Goal: Task Accomplishment & Management: Manage account settings

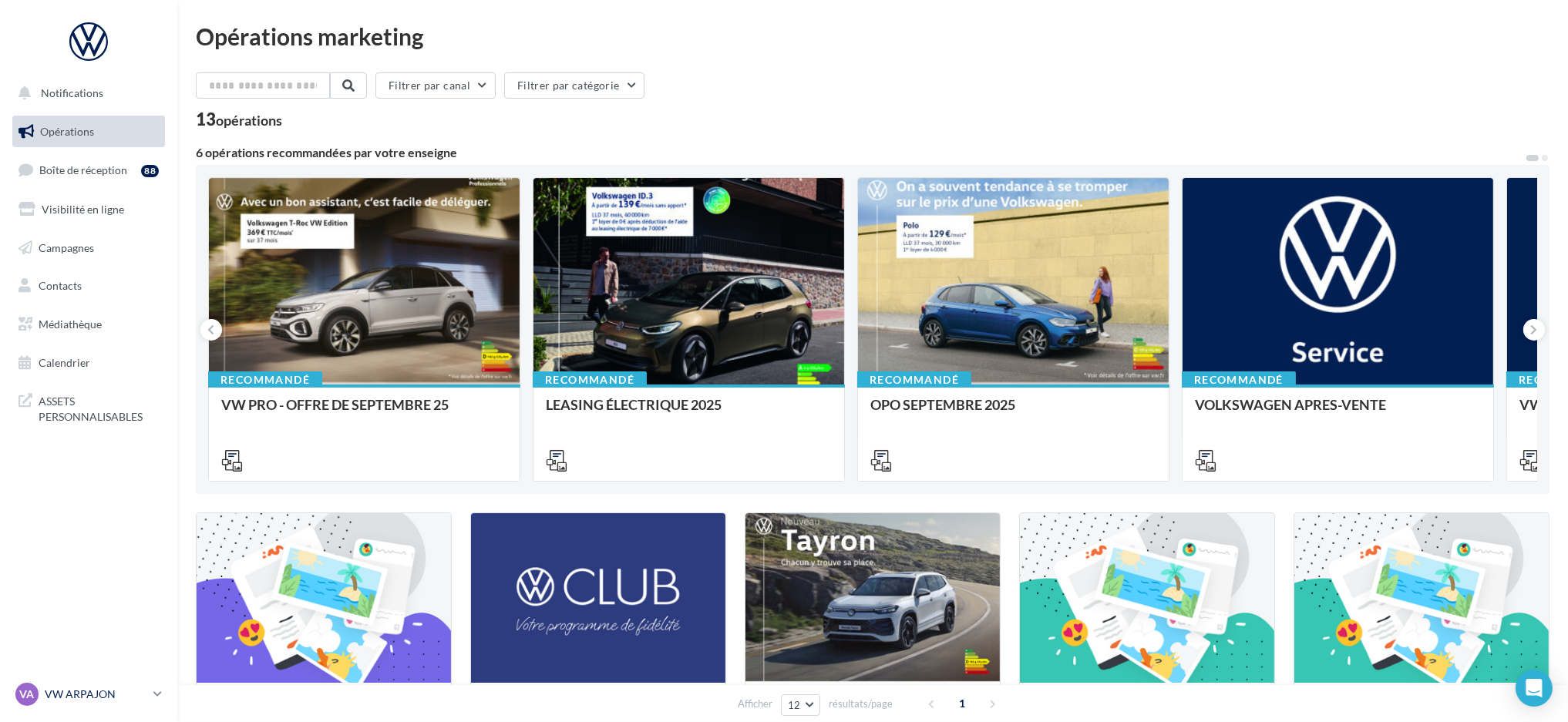
click at [119, 701] on p "VW ARPAJON" at bounding box center [96, 694] width 102 height 16
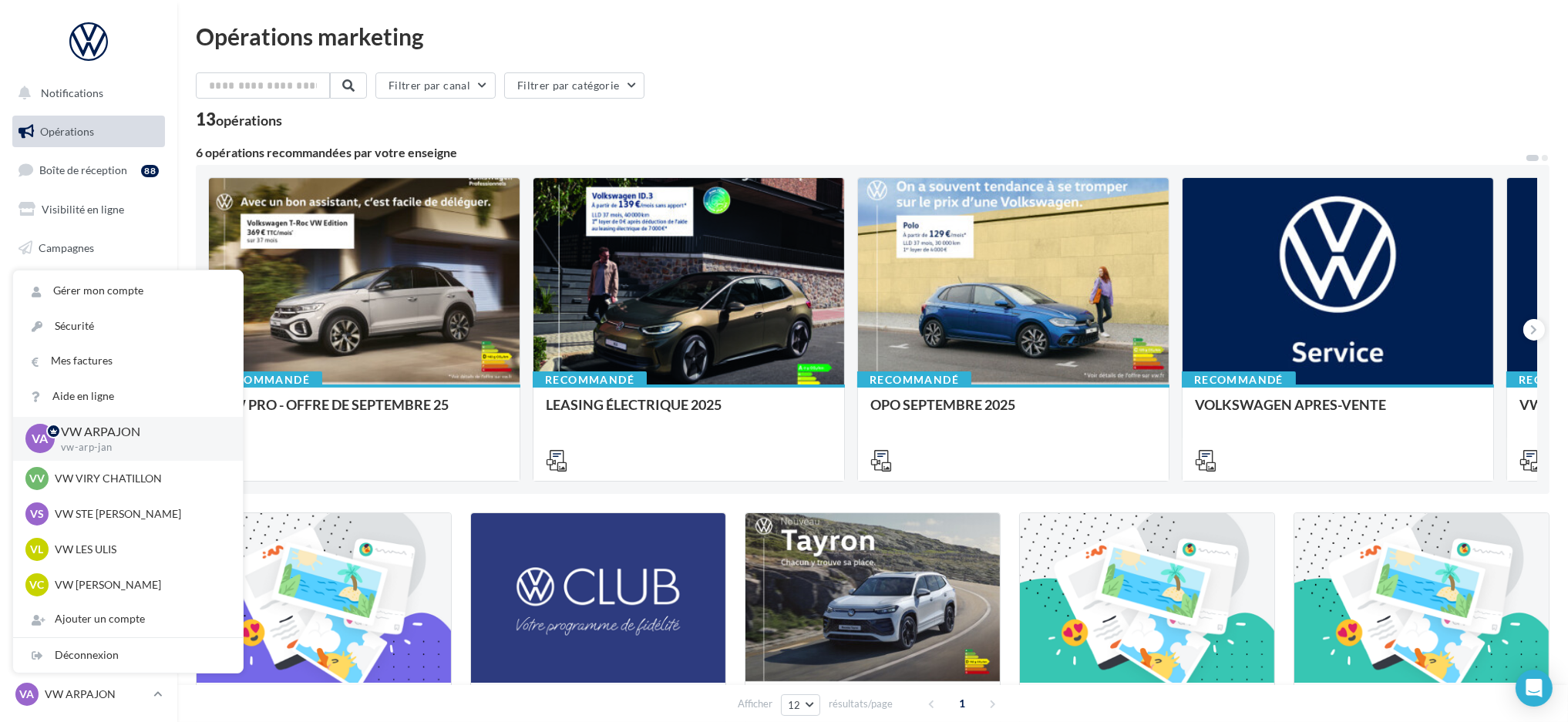
click at [755, 3] on div "Opérations marketing Filtrer par canal Filtrer par catégorie 13 opérations 6 op…" at bounding box center [872, 575] width 1390 height 1152
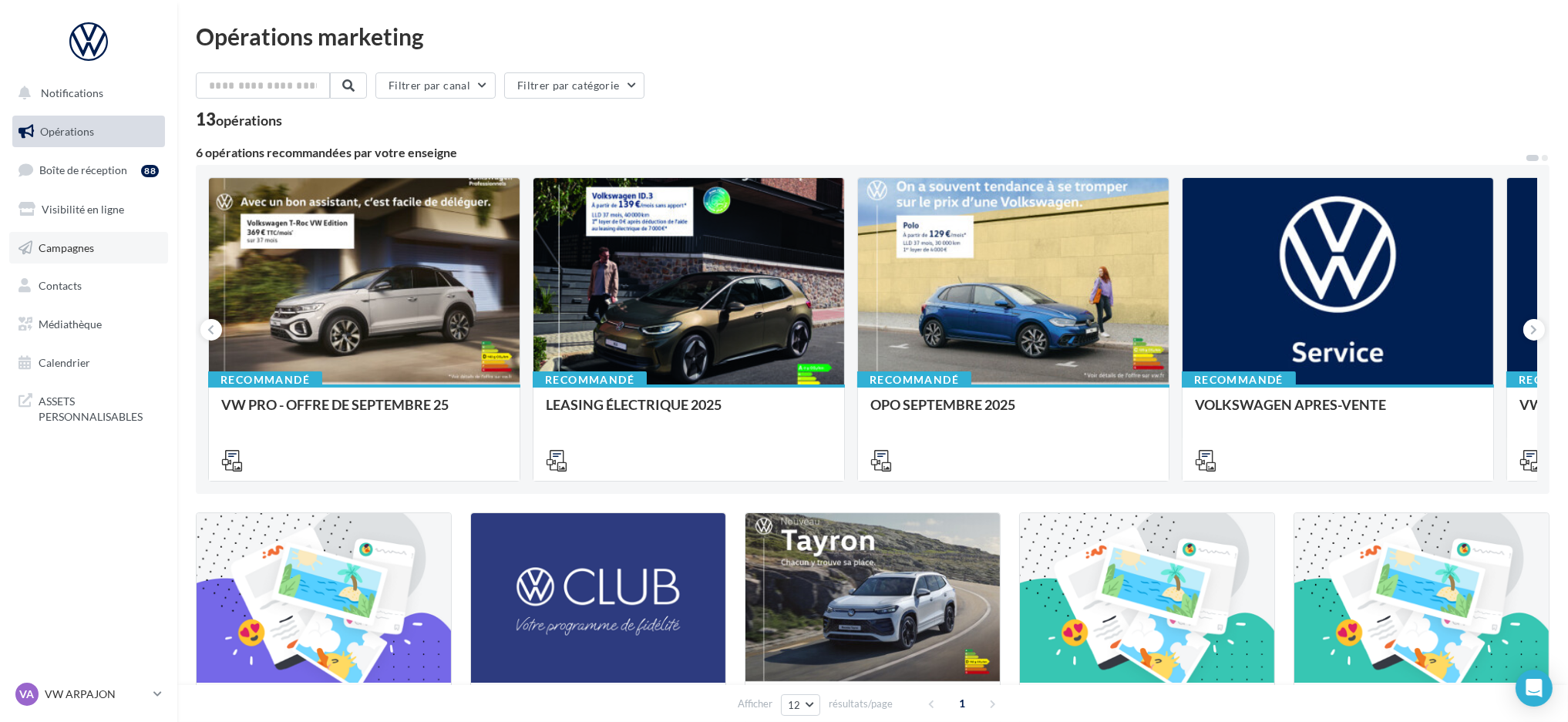
click at [66, 245] on span "Campagnes" at bounding box center [66, 247] width 55 height 13
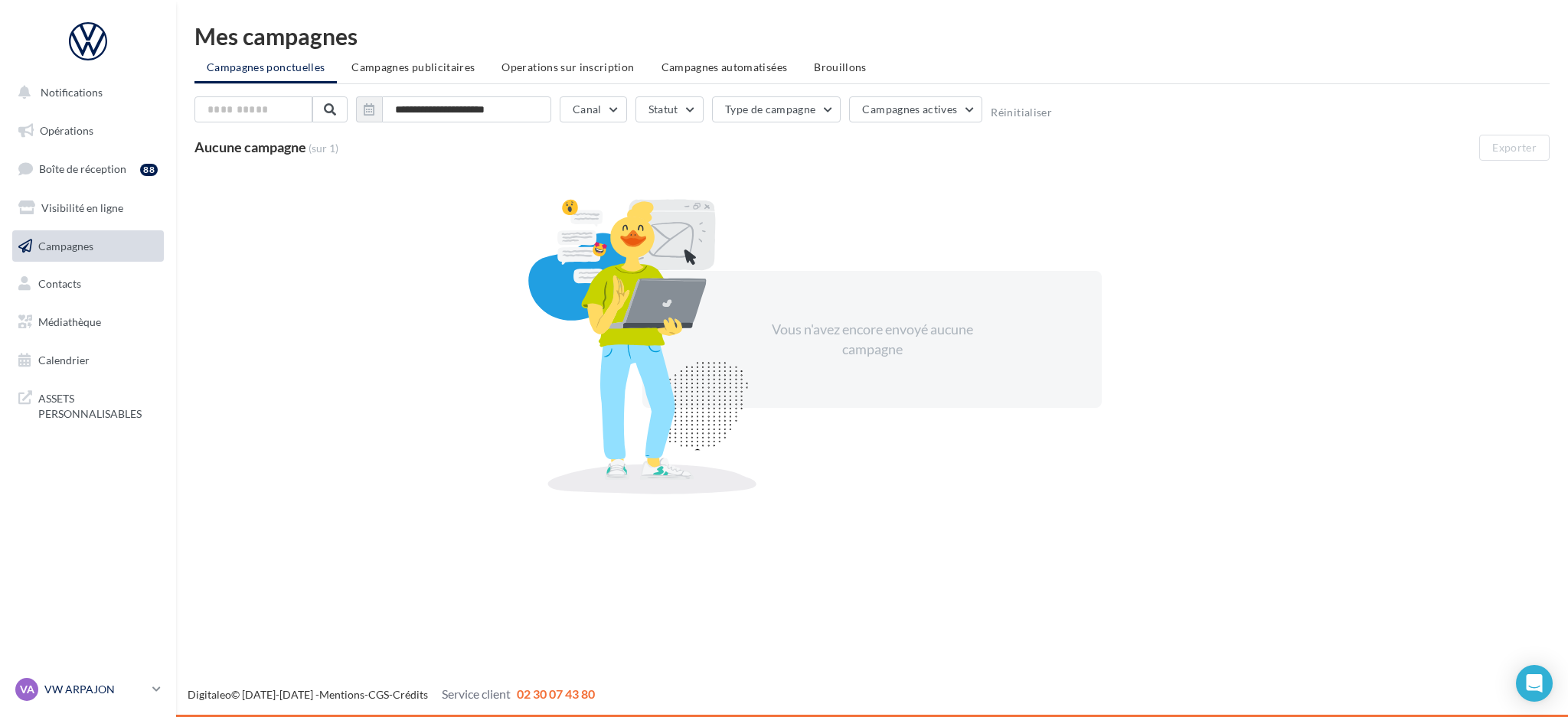
click at [154, 686] on icon at bounding box center [156, 689] width 8 height 13
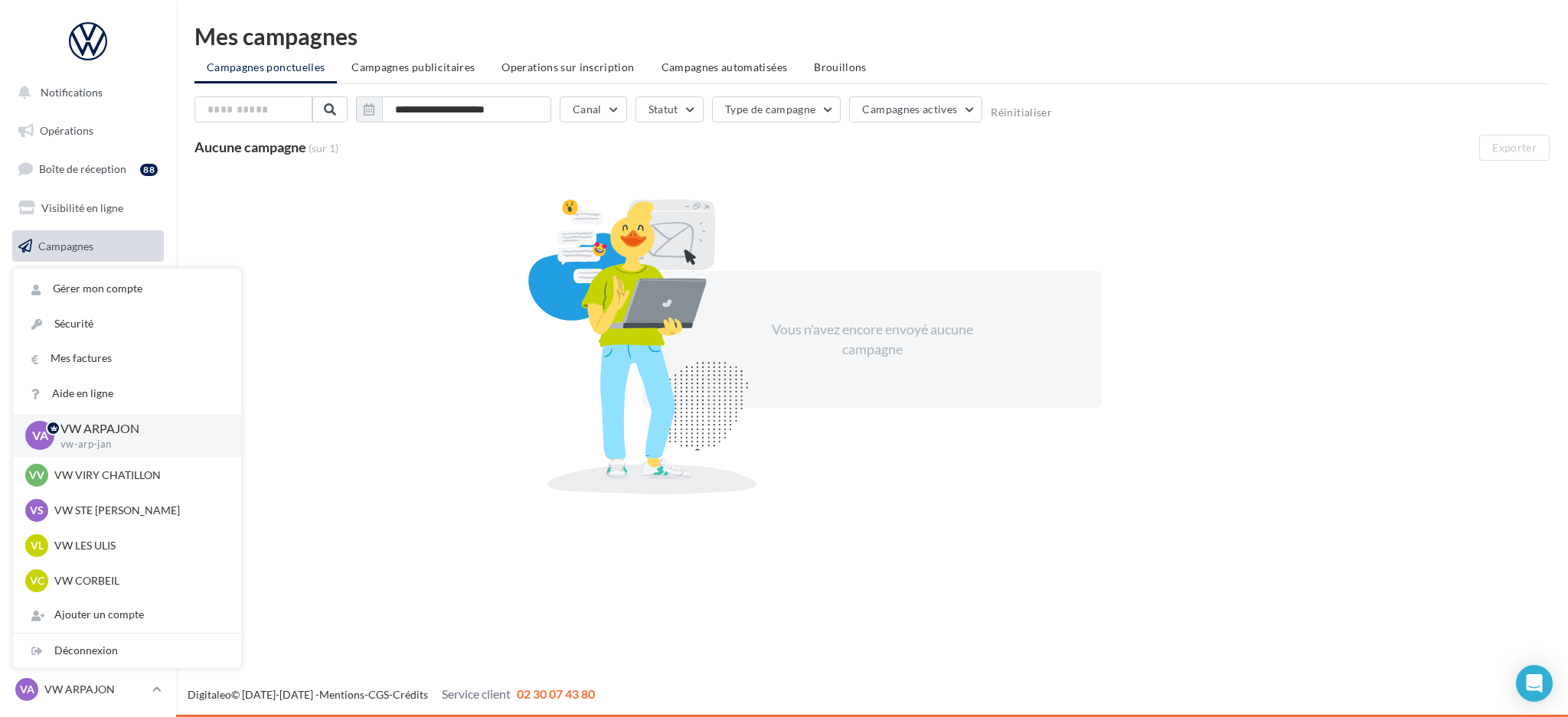
click at [1015, 48] on div "**********" at bounding box center [872, 265] width 1355 height 482
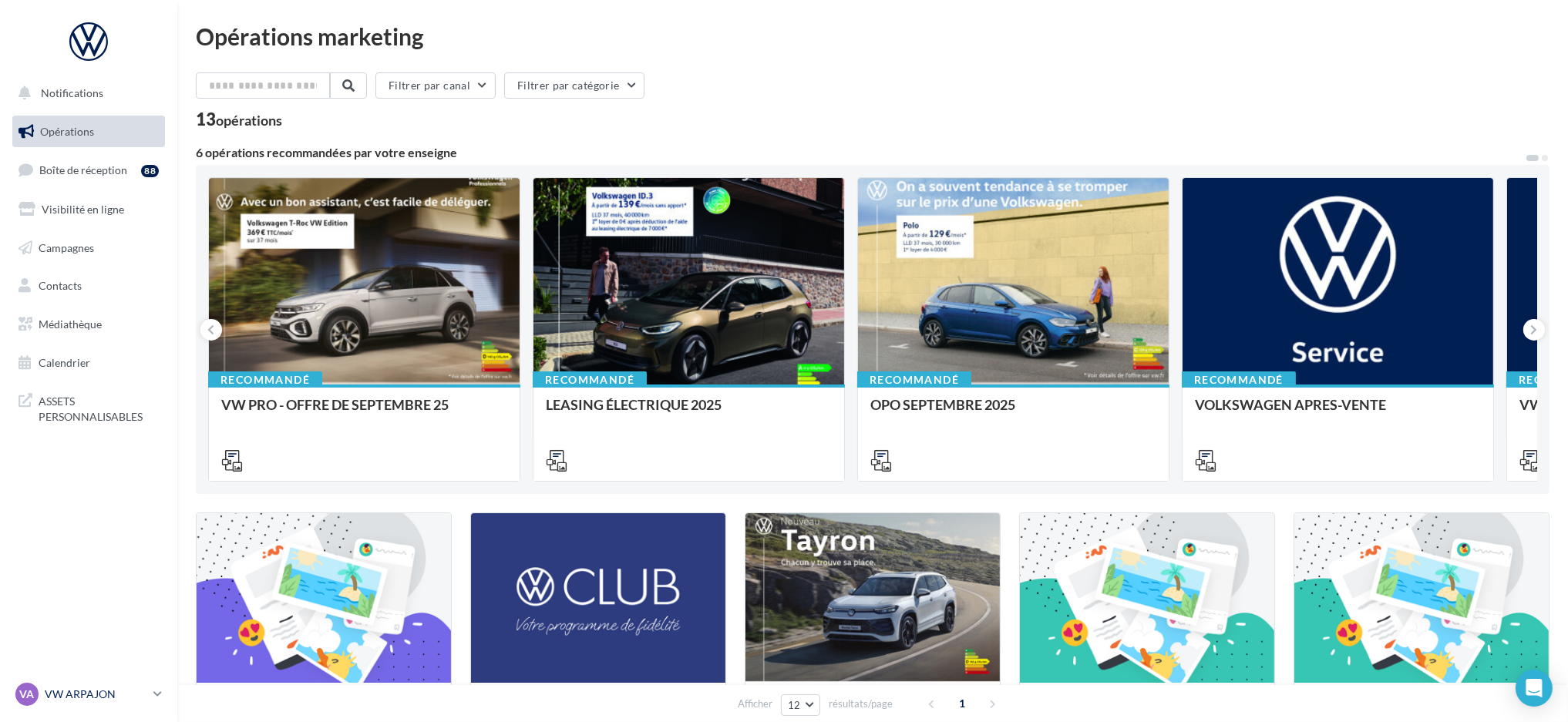
click at [152, 688] on link "VA VW ARPAJON vw-arp-jan" at bounding box center [88, 694] width 152 height 30
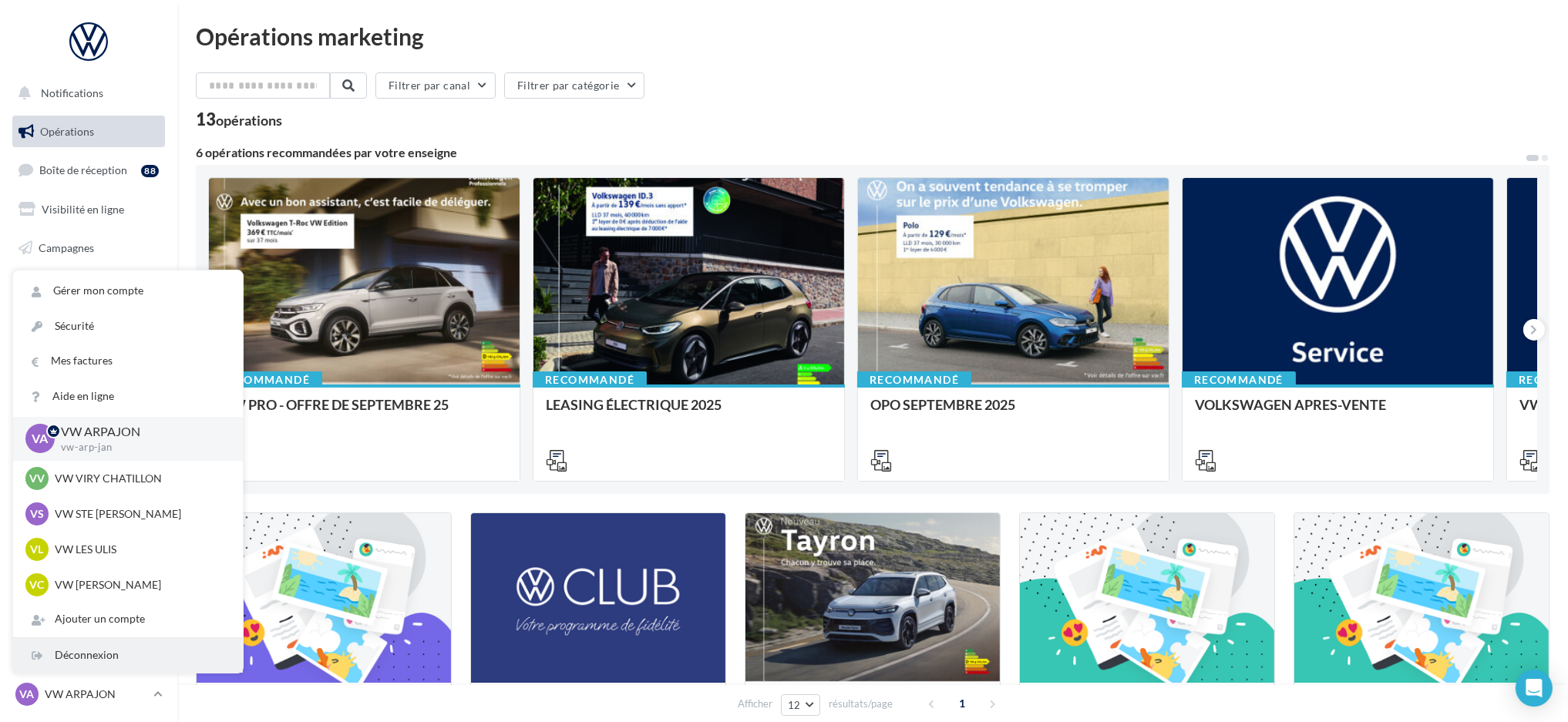
click at [106, 664] on div "Déconnexion" at bounding box center [128, 655] width 230 height 35
